Goal: Information Seeking & Learning: Learn about a topic

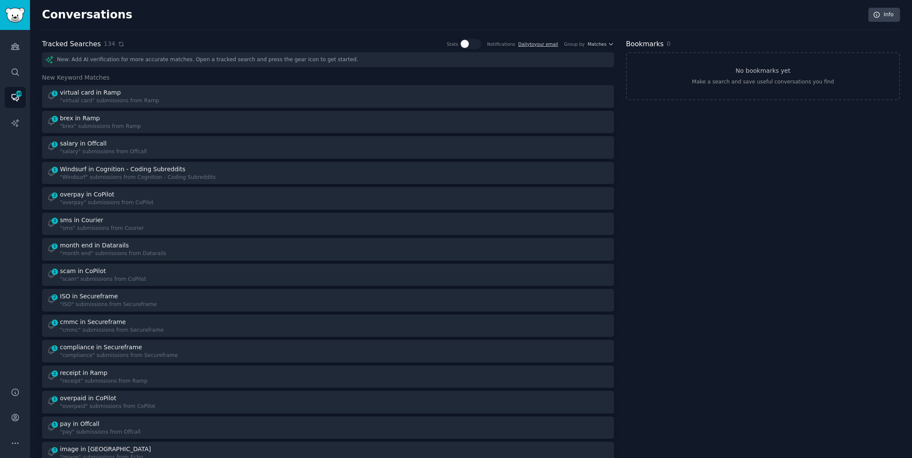
click at [119, 42] on icon at bounding box center [121, 44] width 4 height 4
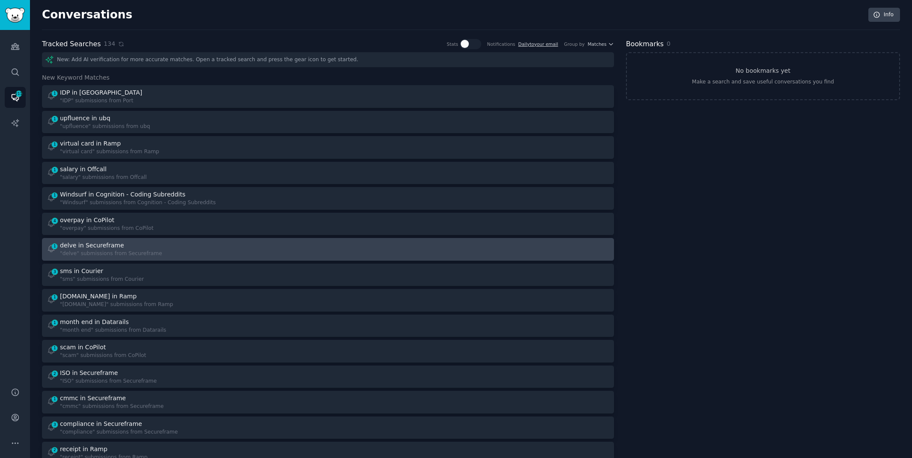
click at [136, 247] on div "delve in Secureframe" at bounding box center [111, 245] width 102 height 9
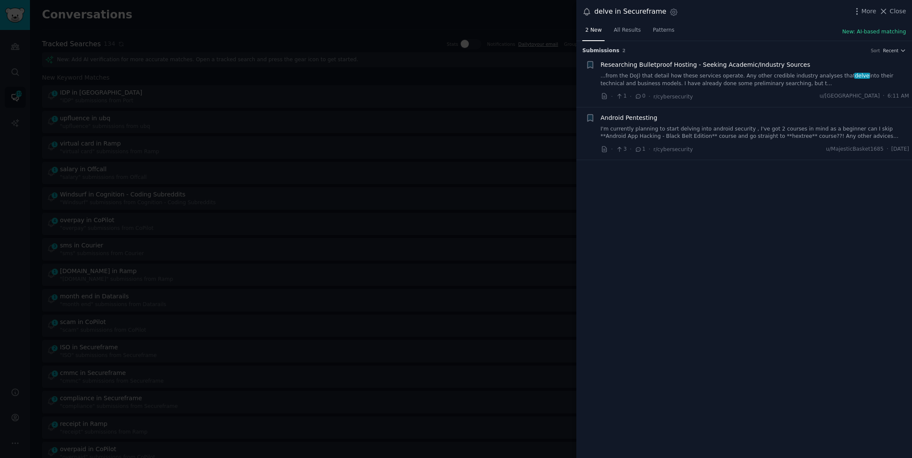
click at [262, 17] on div at bounding box center [456, 229] width 912 height 458
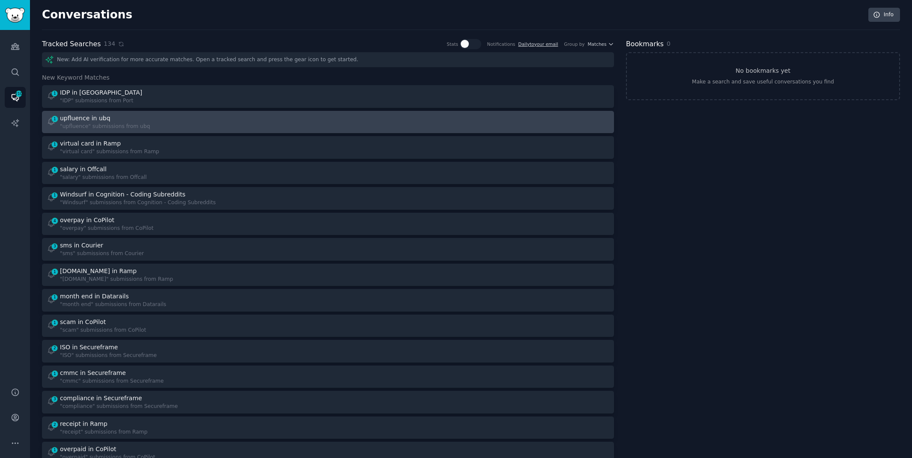
click at [106, 127] on div ""upfluence" submissions from ubq" at bounding box center [105, 127] width 90 height 8
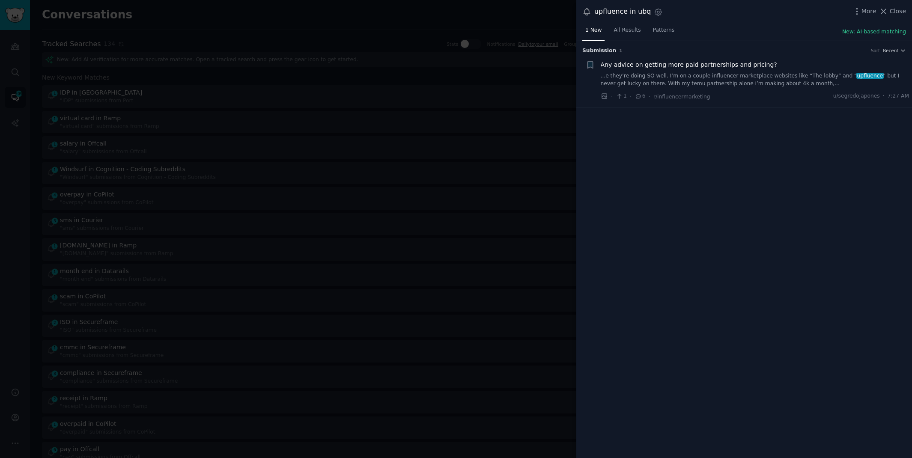
click at [716, 79] on link "...e they’re doing SO well. I’m on a couple influencer marketplace websites lik…" at bounding box center [755, 79] width 309 height 15
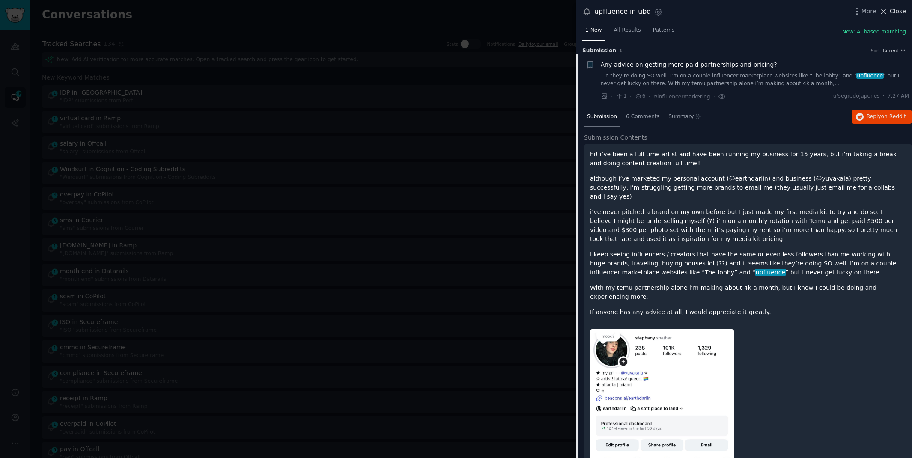
click at [890, 9] on span "Close" at bounding box center [897, 11] width 16 height 9
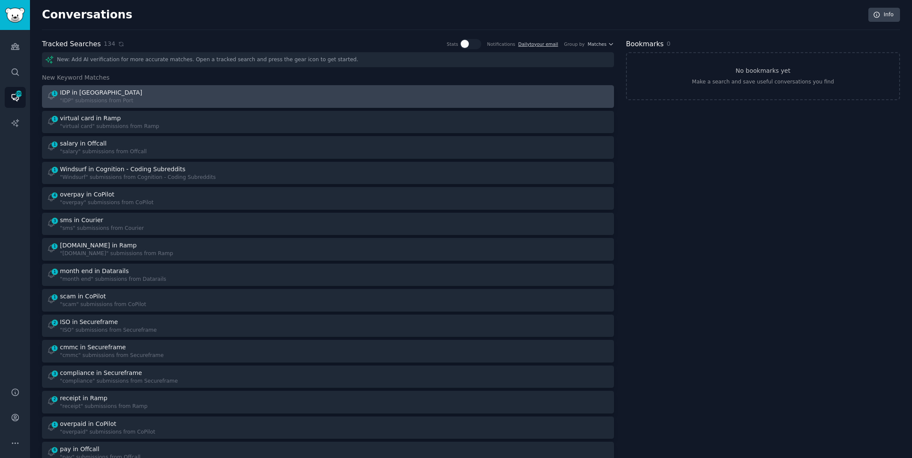
click at [123, 87] on link "1 IDP in Port "IDP" submissions from [GEOGRAPHIC_DATA]" at bounding box center [328, 96] width 572 height 23
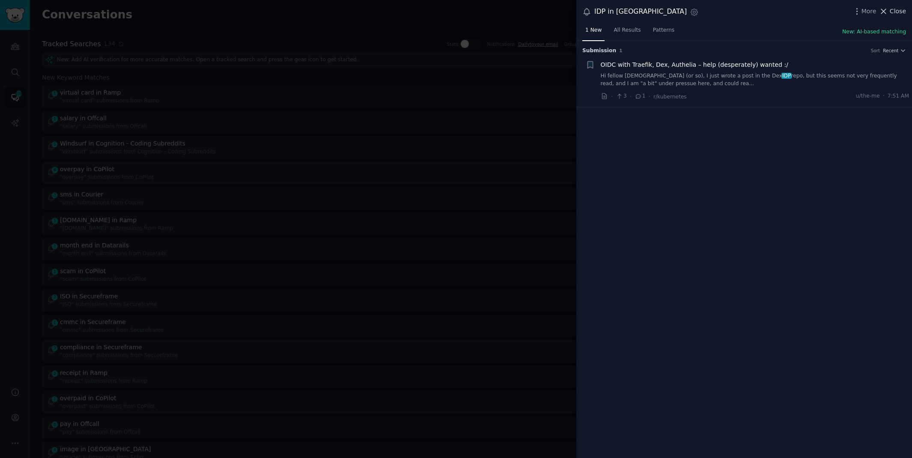
click at [889, 9] on button "Close" at bounding box center [892, 11] width 27 height 9
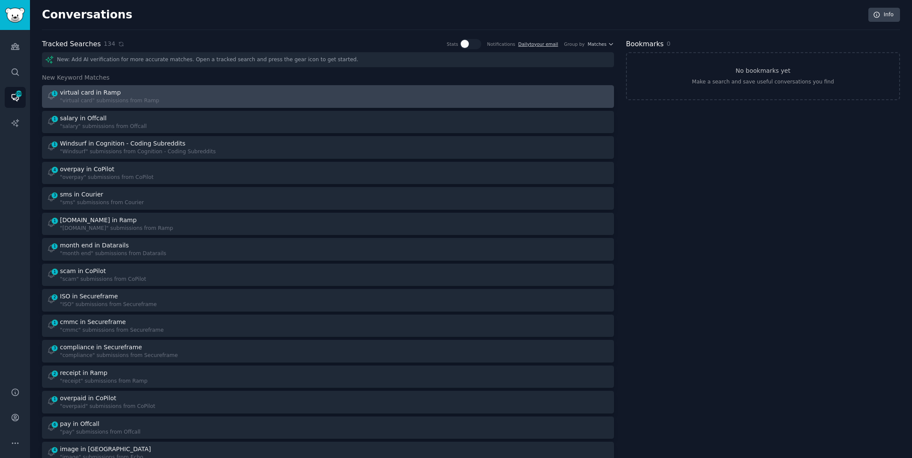
click at [278, 101] on div "1 virtual card in Ramp "virtual card" submissions from Ramp" at bounding box center [185, 96] width 276 height 17
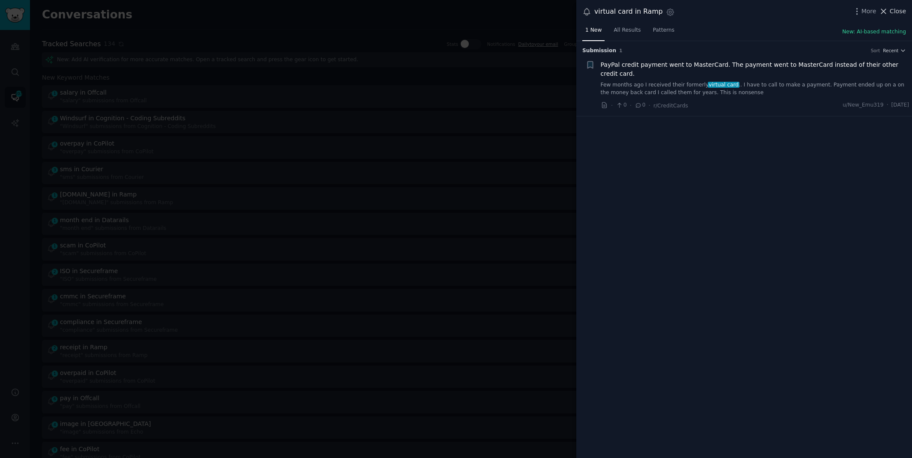
click at [900, 9] on span "Close" at bounding box center [897, 11] width 16 height 9
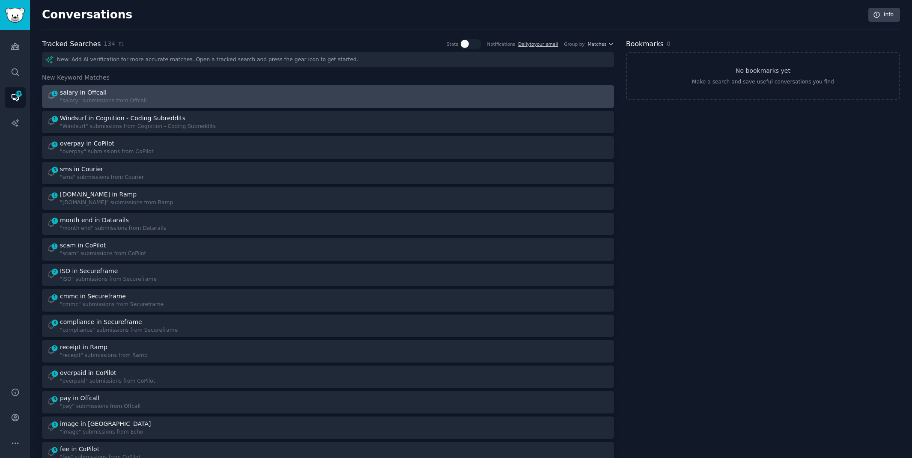
click at [299, 102] on div "1 salary in Offcall "salary" submissions from Offcall" at bounding box center [185, 96] width 276 height 17
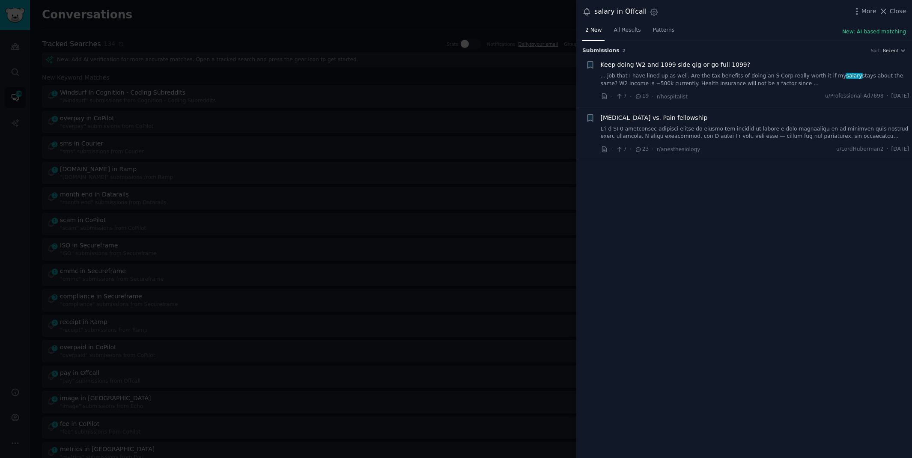
click at [149, 27] on div at bounding box center [456, 229] width 912 height 458
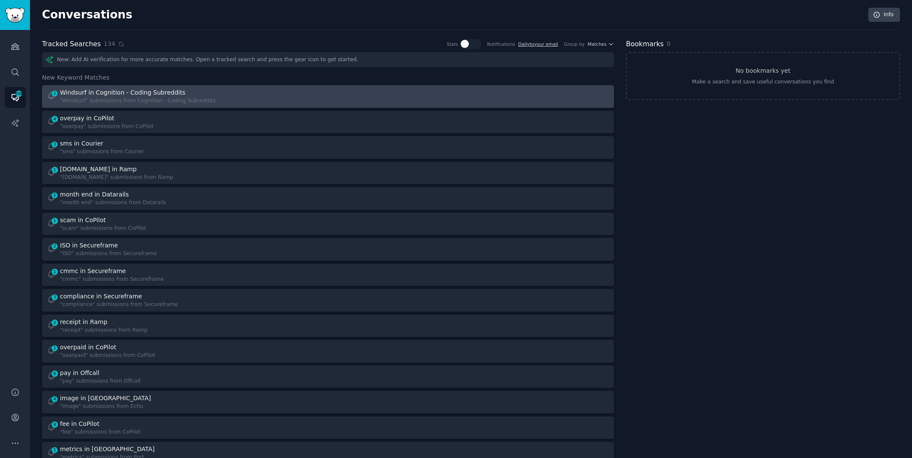
click at [126, 92] on div "Windsurf in Cognition - Coding Subreddits" at bounding box center [122, 92] width 125 height 9
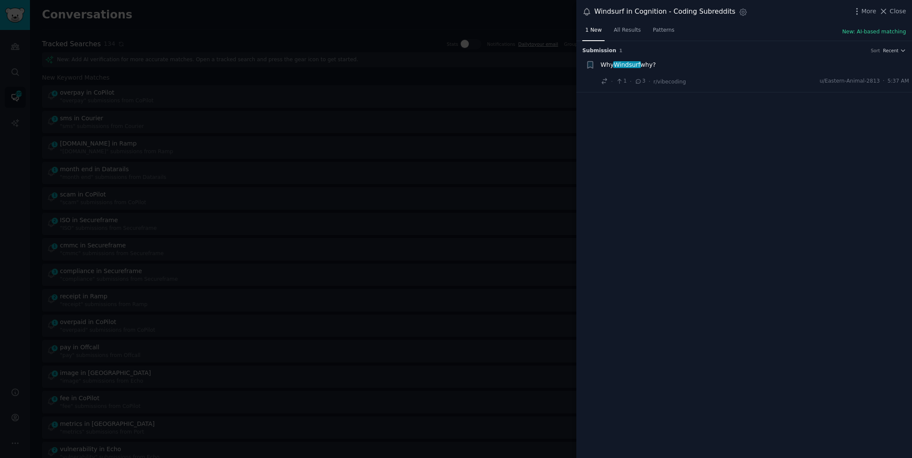
click at [665, 71] on div "Why Windsurf why?" at bounding box center [755, 66] width 309 height 12
click at [642, 60] on span "Why Windsurf why?" at bounding box center [628, 64] width 55 height 9
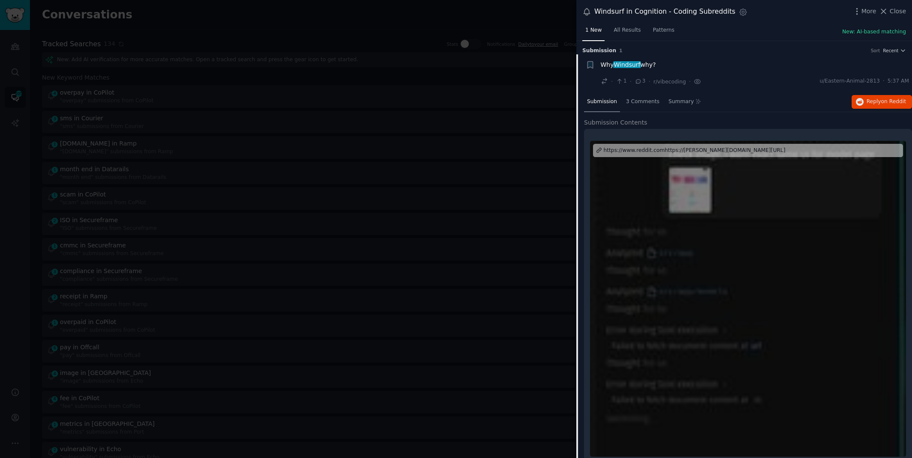
scroll to position [11, 0]
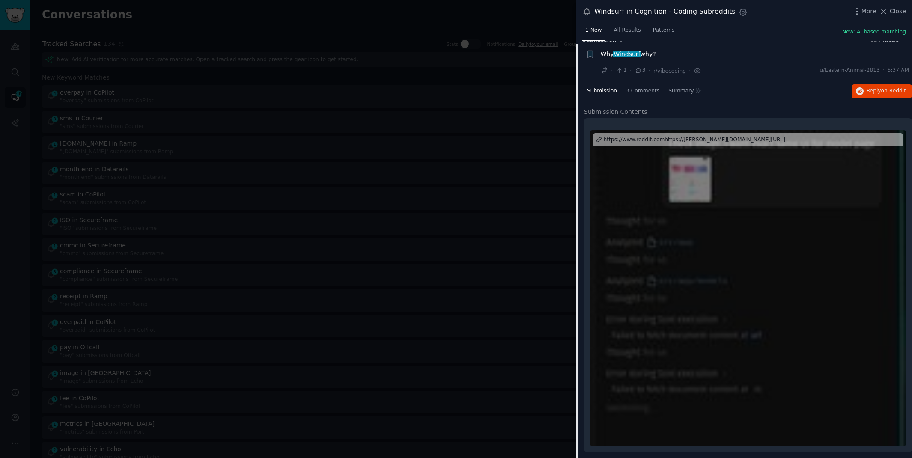
click at [818, 137] on div "https://www.reddit.comhttps://[PERSON_NAME][DOMAIN_NAME][URL]" at bounding box center [748, 140] width 310 height 14
click at [887, 89] on span "on Reddit" at bounding box center [893, 91] width 25 height 6
